Goal: Task Accomplishment & Management: Manage account settings

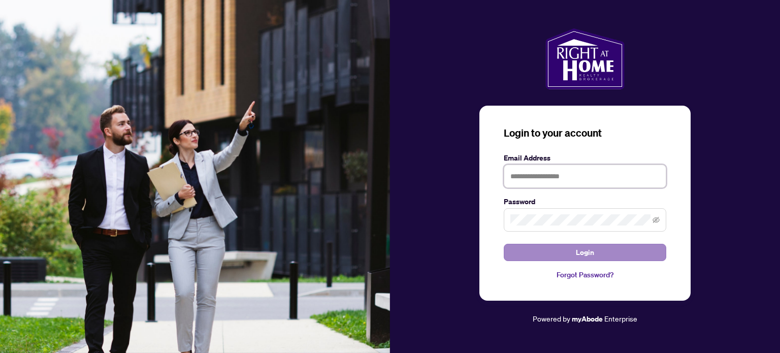
type input "**********"
click at [591, 255] on span "Login" at bounding box center [585, 252] width 18 height 16
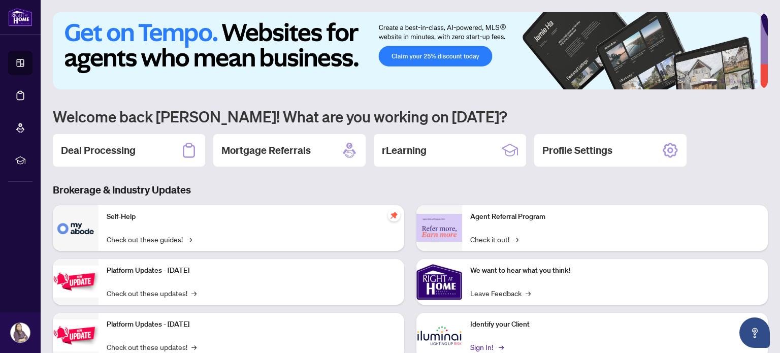
click at [483, 346] on link "Sign In! →" at bounding box center [486, 346] width 32 height 11
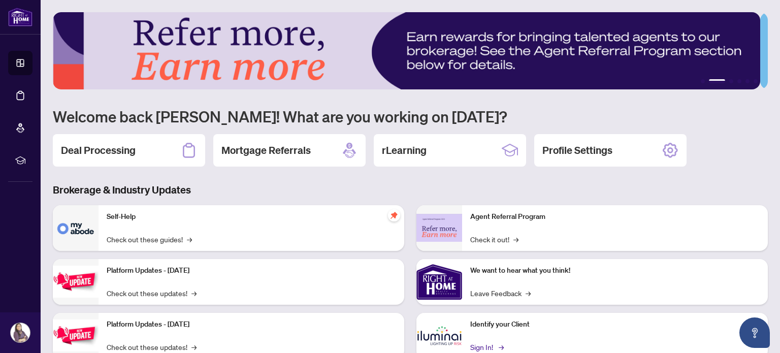
click at [483, 347] on link "Sign In! →" at bounding box center [486, 346] width 32 height 11
click at [114, 151] on h2 "Deal Processing" at bounding box center [98, 150] width 75 height 14
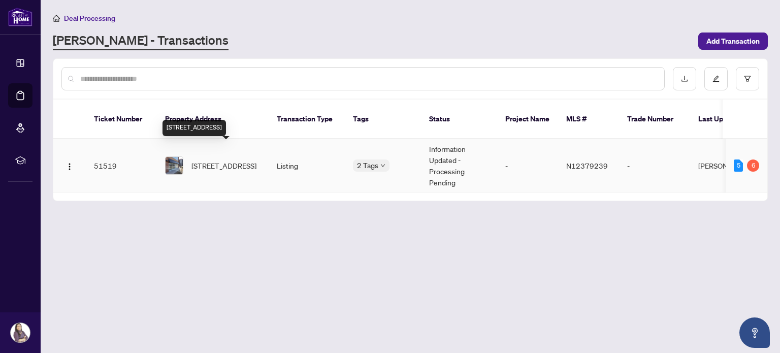
click at [219, 160] on span "[STREET_ADDRESS]" at bounding box center [223, 165] width 65 height 11
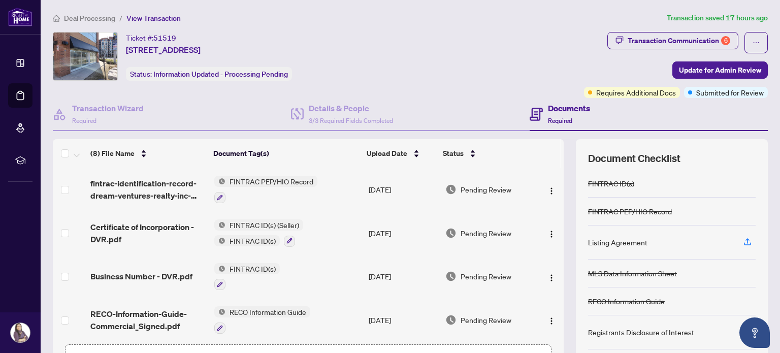
scroll to position [71, 0]
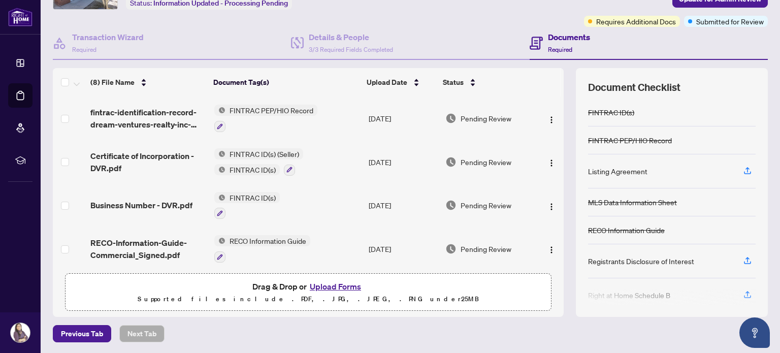
click at [342, 284] on button "Upload Forms" at bounding box center [335, 286] width 57 height 13
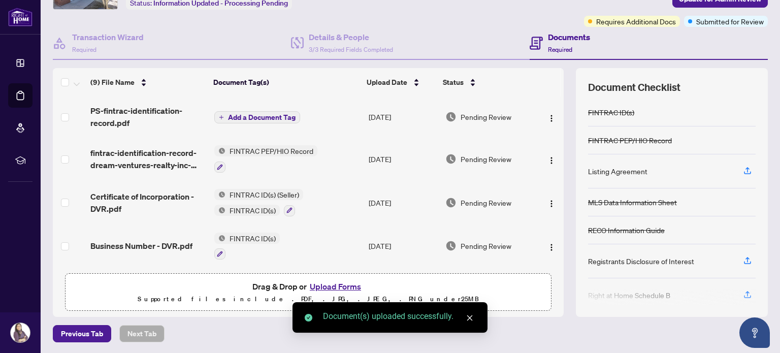
click at [279, 116] on span "Add a Document Tag" at bounding box center [262, 117] width 68 height 7
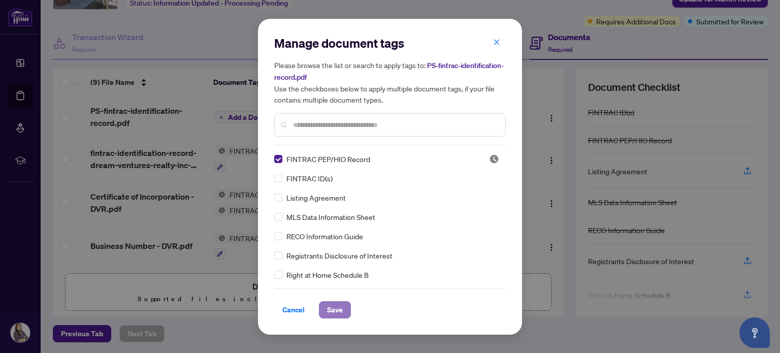
click at [337, 311] on span "Save" at bounding box center [335, 310] width 16 height 16
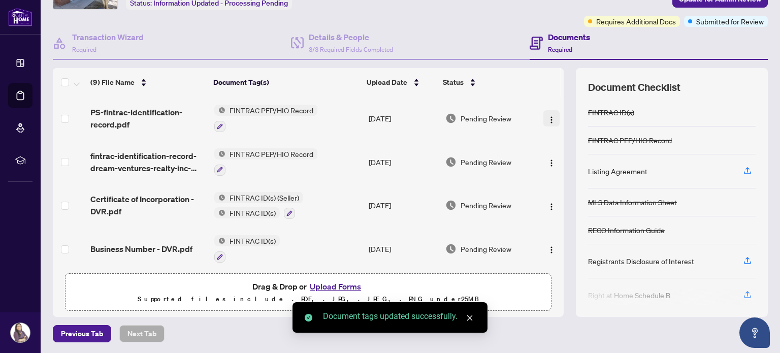
click at [547, 116] on img "button" at bounding box center [551, 120] width 8 height 8
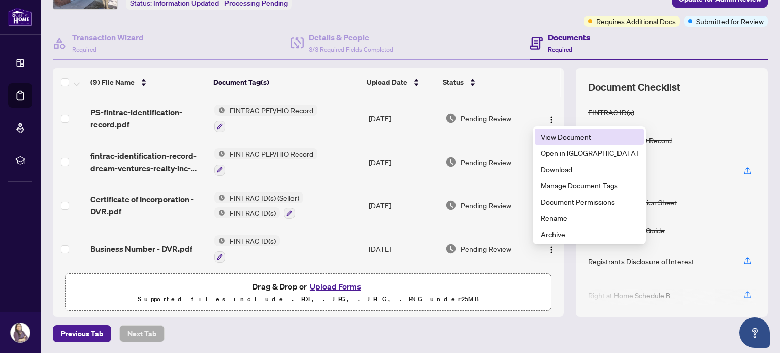
click at [541, 136] on span "View Document" at bounding box center [589, 136] width 97 height 11
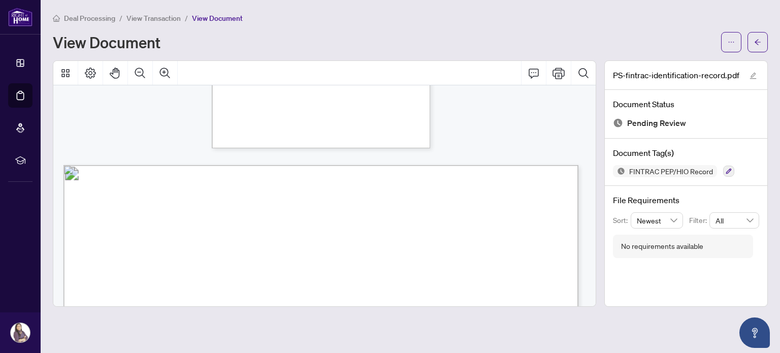
scroll to position [4227, 0]
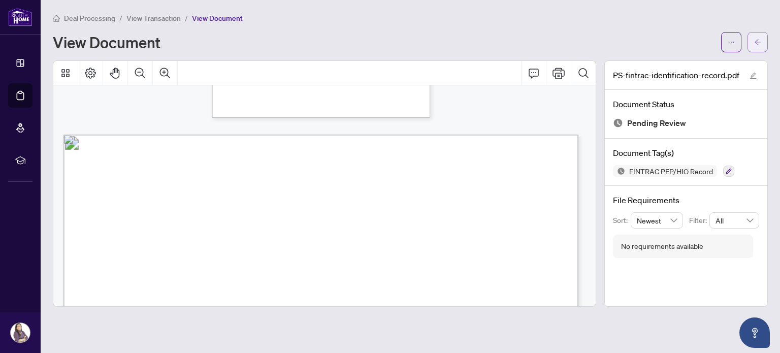
click at [751, 41] on button "button" at bounding box center [757, 42] width 20 height 20
